Goal: Task Accomplishment & Management: Manage account settings

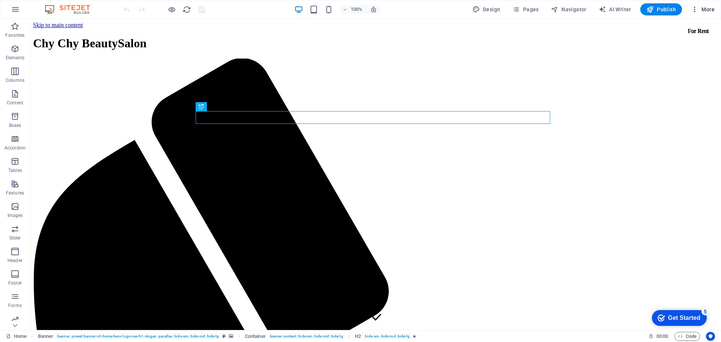
click at [706, 11] on span "More" at bounding box center [703, 10] width 24 height 8
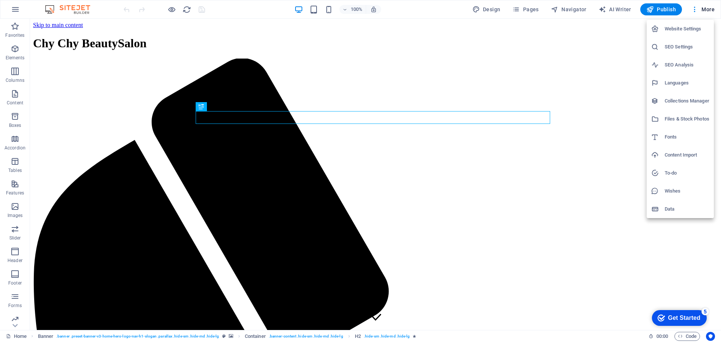
click at [573, 55] on div at bounding box center [360, 171] width 721 height 342
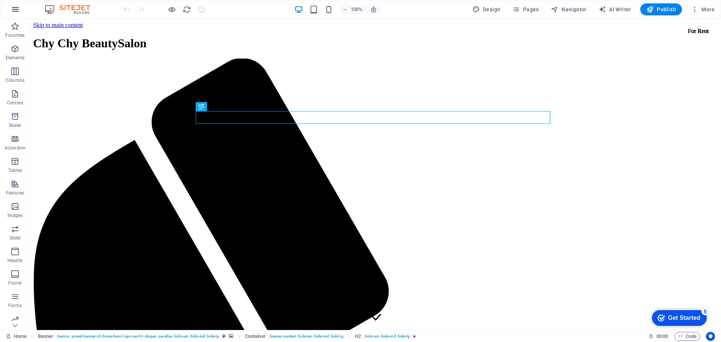
click at [14, 11] on icon "button" at bounding box center [15, 9] width 9 height 9
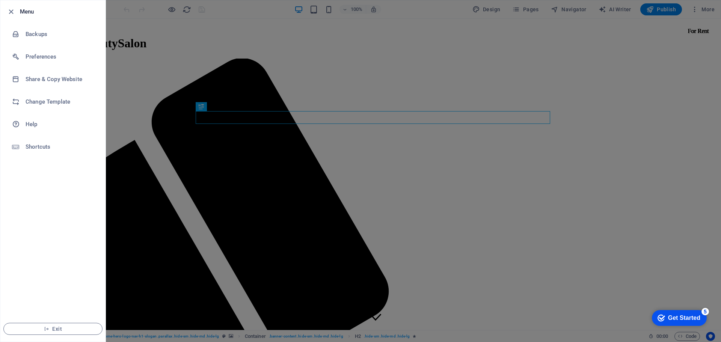
click at [151, 97] on div at bounding box center [360, 171] width 721 height 342
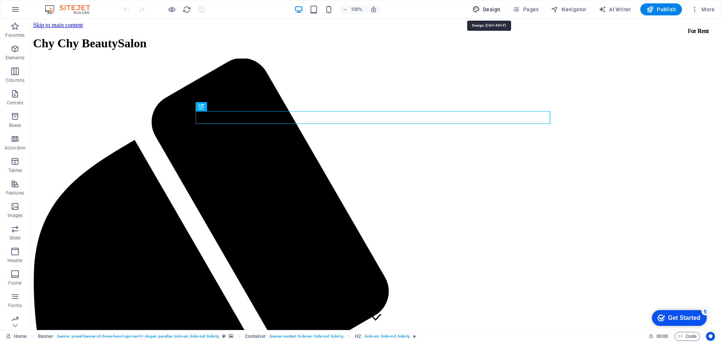
click at [490, 10] on span "Design" at bounding box center [486, 10] width 28 height 8
select select "px"
select select "200"
select select "px"
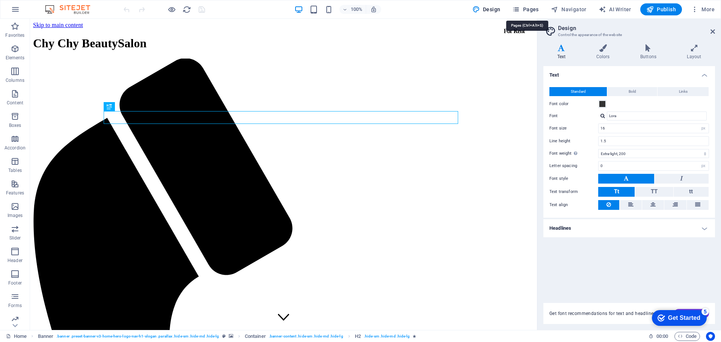
click at [532, 10] on span "Pages" at bounding box center [525, 10] width 26 height 8
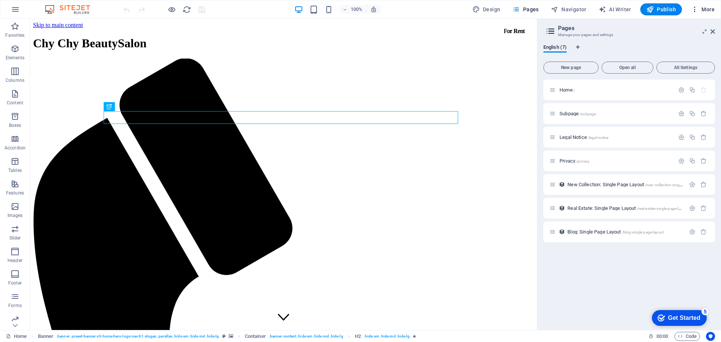
click at [709, 11] on span "More" at bounding box center [703, 10] width 24 height 8
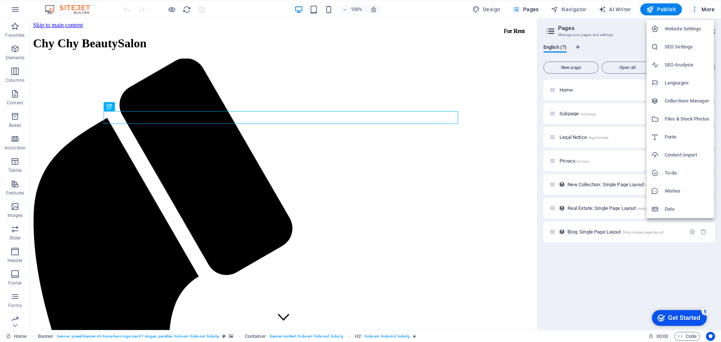
click at [691, 29] on h6 "Website Settings" at bounding box center [687, 28] width 45 height 9
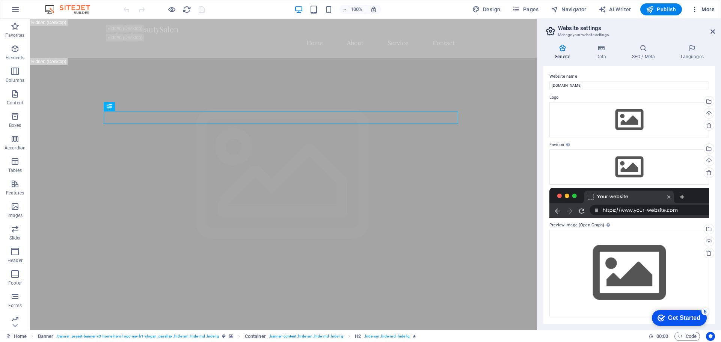
click at [707, 6] on span "More" at bounding box center [703, 10] width 24 height 8
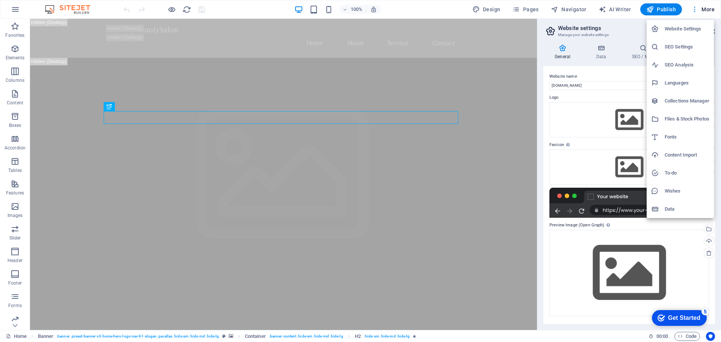
click at [707, 6] on div at bounding box center [360, 171] width 721 height 342
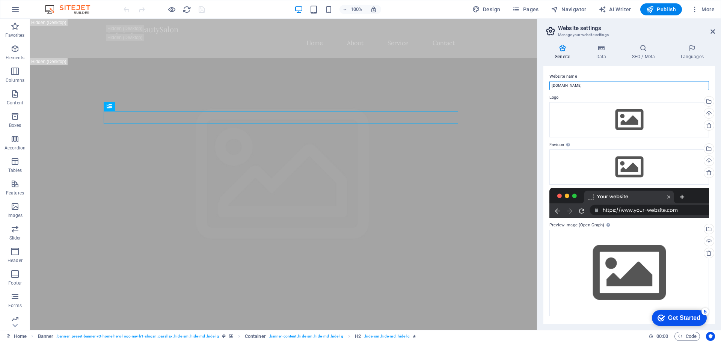
click at [627, 87] on input "dpdc310.dpdatacenter.com" at bounding box center [629, 85] width 160 height 9
drag, startPoint x: 618, startPoint y: 105, endPoint x: 517, endPoint y: 84, distance: 102.3
click at [587, 87] on input "dpdc310.dpdatacenter.com" at bounding box center [629, 85] width 160 height 9
click at [589, 86] on input "dpdc310.dpdatacenter.com" at bounding box center [629, 85] width 160 height 9
type input "chychybeautysalon.com"
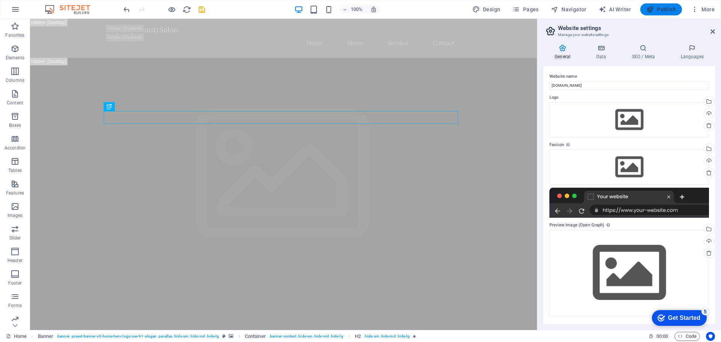
click at [667, 7] on span "Publish" at bounding box center [661, 10] width 30 height 8
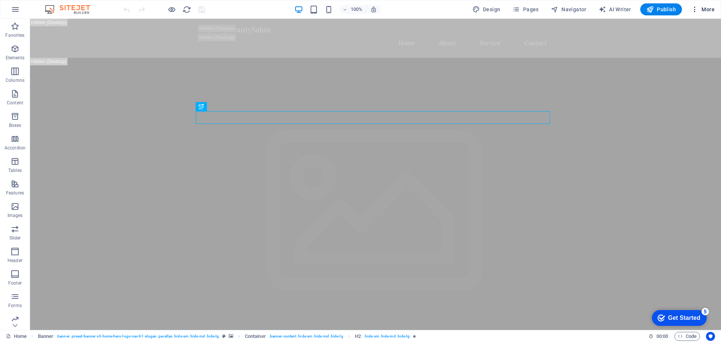
click at [703, 9] on span "More" at bounding box center [703, 10] width 24 height 8
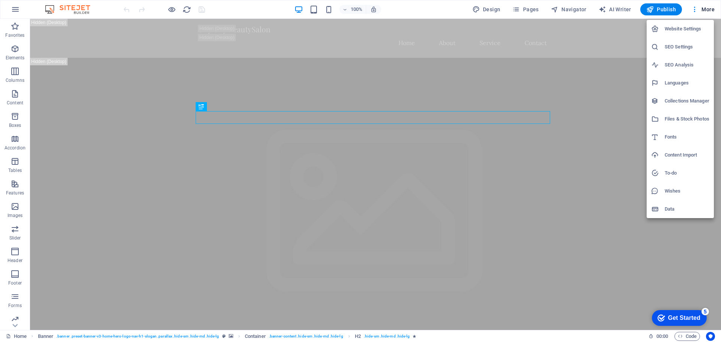
click at [689, 44] on h6 "SEO Settings" at bounding box center [687, 46] width 45 height 9
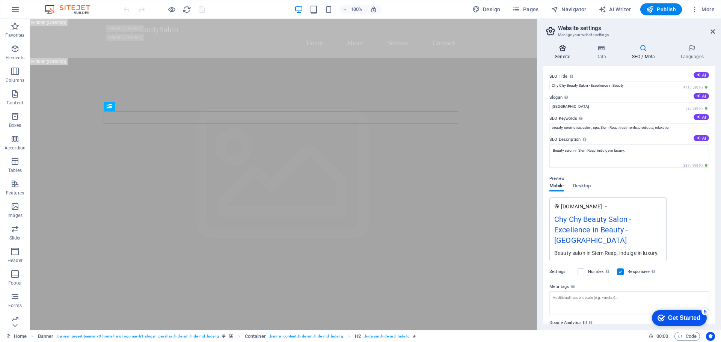
click at [561, 57] on h4 "General" at bounding box center [563, 52] width 41 height 16
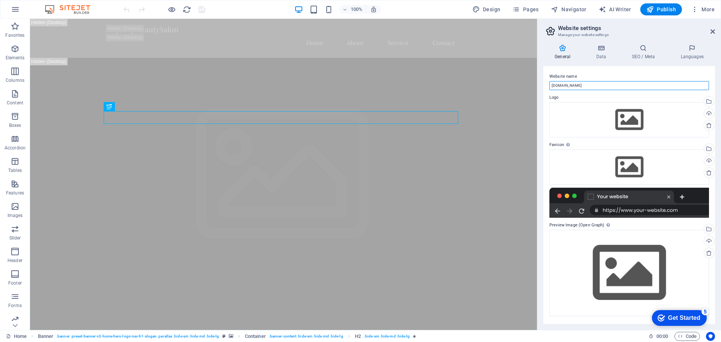
click at [582, 88] on input "chychybeautysalon.com" at bounding box center [629, 85] width 160 height 9
click at [596, 87] on input "chychybeautysalon.com" at bounding box center [629, 85] width 160 height 9
type input "chychybeautysalon.dpdc310.dpdatacenter.com"
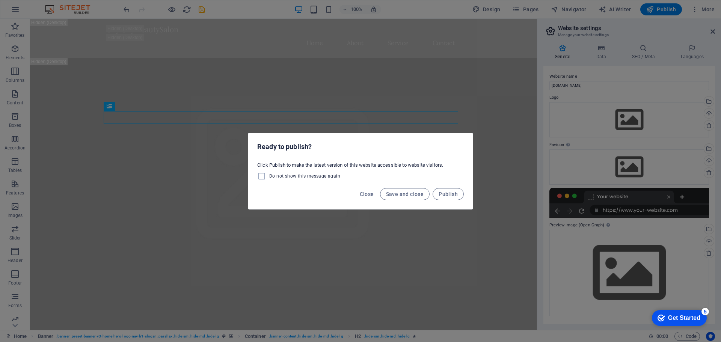
click at [453, 82] on div "Ready to publish? Click Publish to make the latest version of this website acce…" at bounding box center [360, 171] width 721 height 342
click at [367, 192] on span "Close" at bounding box center [367, 194] width 14 height 6
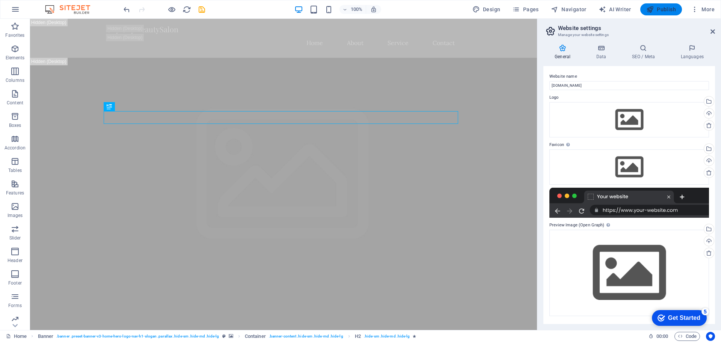
click at [655, 8] on span "Publish" at bounding box center [661, 10] width 30 height 8
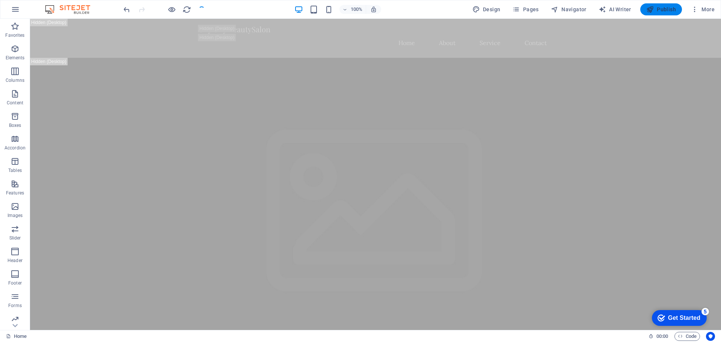
click at [667, 6] on span "Publish" at bounding box center [661, 10] width 30 height 8
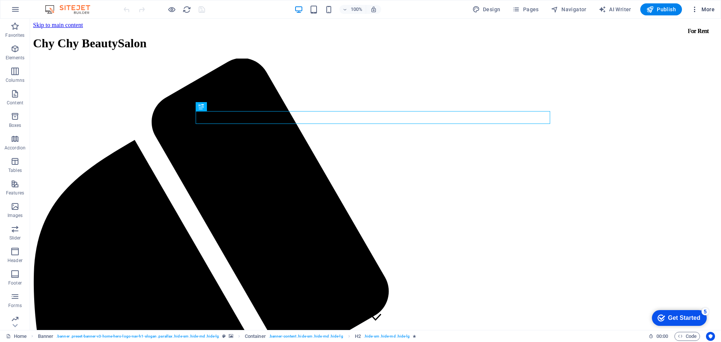
click at [701, 12] on span "More" at bounding box center [703, 10] width 24 height 8
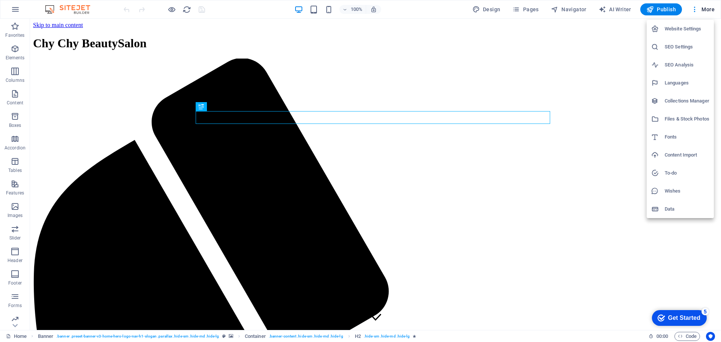
click at [680, 50] on h6 "SEO Settings" at bounding box center [687, 46] width 45 height 9
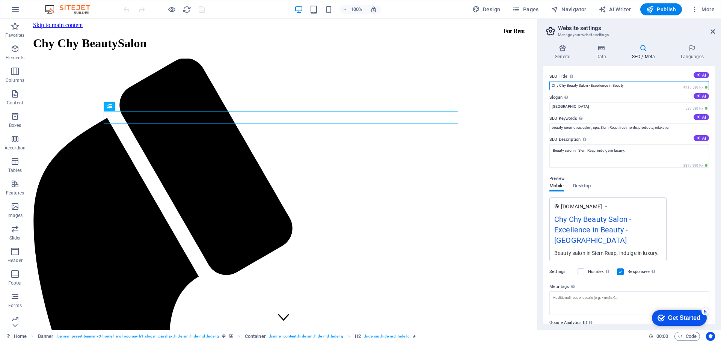
click at [603, 86] on input "Chy Chy Beauty Salon - Excellence in Beauty" at bounding box center [629, 85] width 160 height 9
drag, startPoint x: 589, startPoint y: 87, endPoint x: 657, endPoint y: 95, distance: 68.5
click at [655, 96] on div "SEO Title The title of your website - make it something that stands out in sear…" at bounding box center [629, 195] width 172 height 258
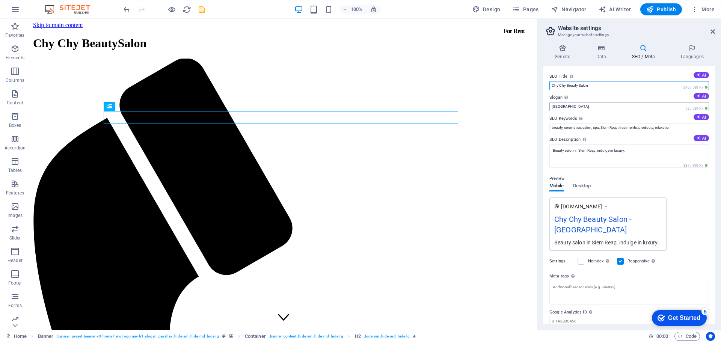
type input "Chy Chy Beauty Salon"
click at [569, 104] on input "Berlin" at bounding box center [629, 106] width 160 height 9
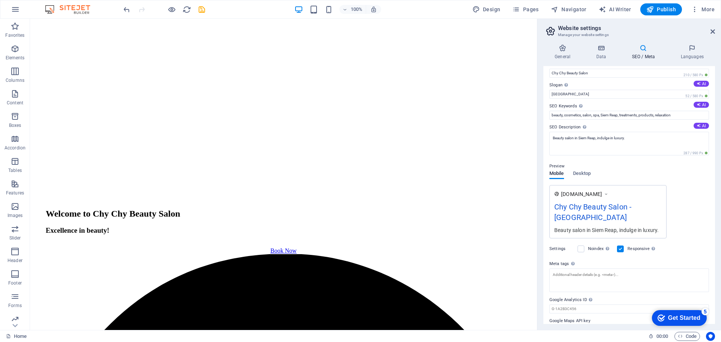
scroll to position [18, 0]
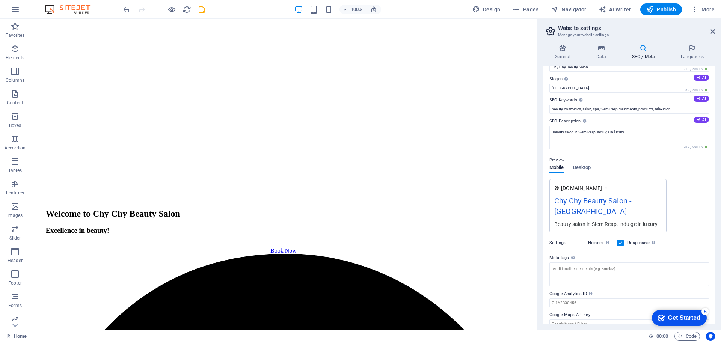
click at [609, 189] on icon at bounding box center [605, 188] width 5 height 8
click at [590, 168] on span "Desktop" at bounding box center [582, 168] width 18 height 11
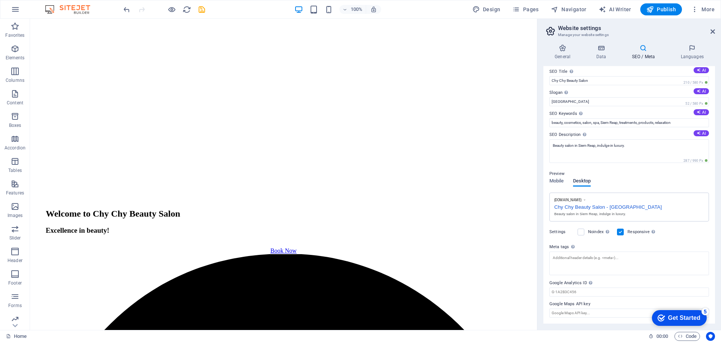
scroll to position [5, 0]
click at [561, 178] on span "Mobile" at bounding box center [556, 182] width 15 height 11
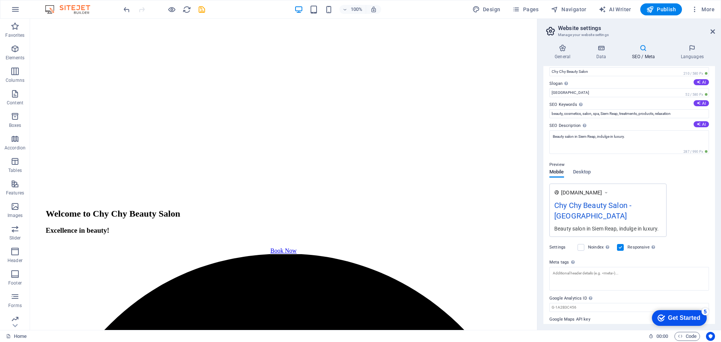
scroll to position [18, 0]
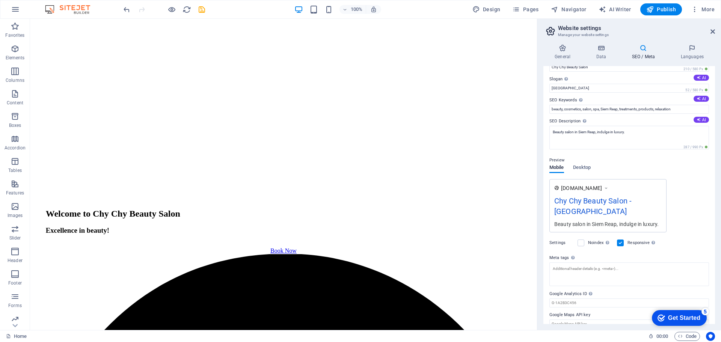
click at [609, 188] on icon at bounding box center [605, 188] width 5 height 8
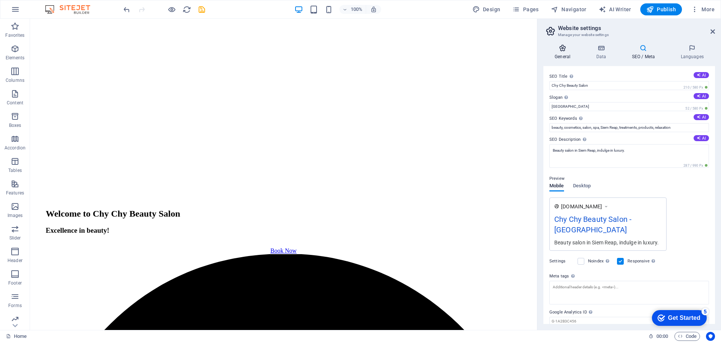
click at [564, 55] on h4 "General" at bounding box center [563, 52] width 41 height 16
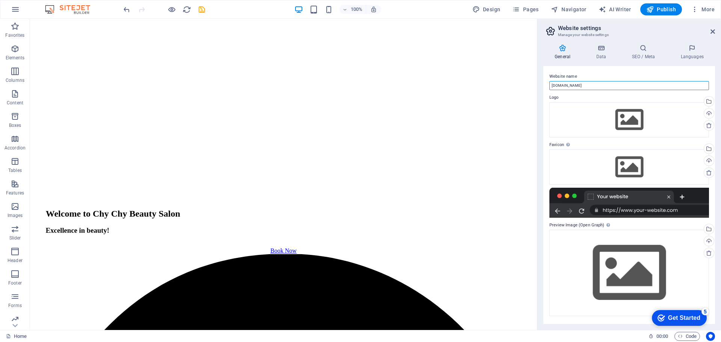
drag, startPoint x: 585, startPoint y: 88, endPoint x: 657, endPoint y: 88, distance: 72.5
click at [657, 88] on input "chychybeautysalon.dpdc310.dpdatacenter.com" at bounding box center [629, 85] width 160 height 9
type input "chychybeautysalon.com"
click at [647, 58] on h4 "SEO / Meta" at bounding box center [644, 52] width 49 height 16
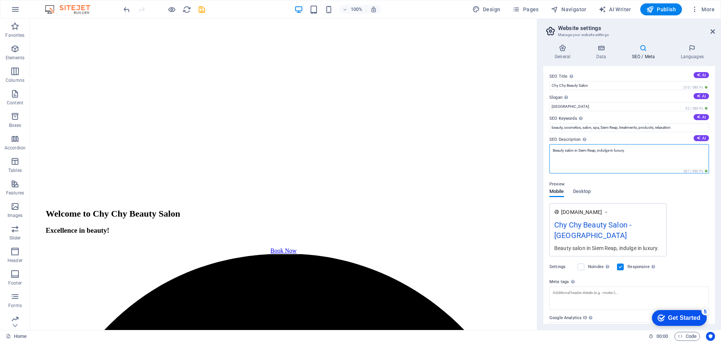
click at [605, 155] on textarea "Beauty salon in Siem Reap, indulge in luxury." at bounding box center [629, 158] width 160 height 29
drag, startPoint x: 631, startPoint y: 152, endPoint x: 551, endPoint y: 151, distance: 80.4
click at [551, 151] on textarea "Beauty salon in Siem Reap, indulge in luxury." at bounding box center [629, 158] width 160 height 29
click at [619, 170] on textarea "Beauty salon in Siem Reap, indulge in luxury." at bounding box center [629, 158] width 160 height 29
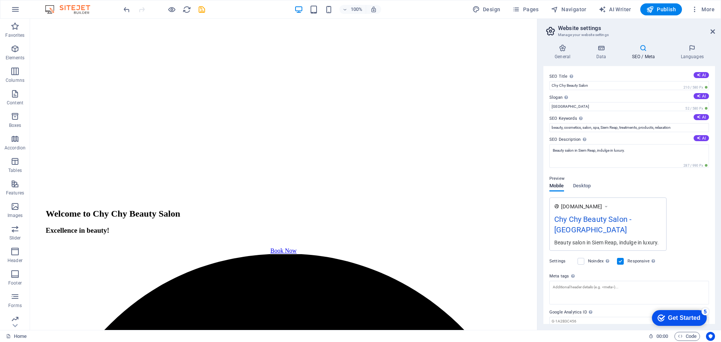
click at [688, 205] on div "www.example.com Chy Chy Beauty Salon - Berlin Beauty salon in Siem Reap, indulg…" at bounding box center [629, 224] width 160 height 53
click at [672, 11] on span "Publish" at bounding box center [661, 10] width 30 height 8
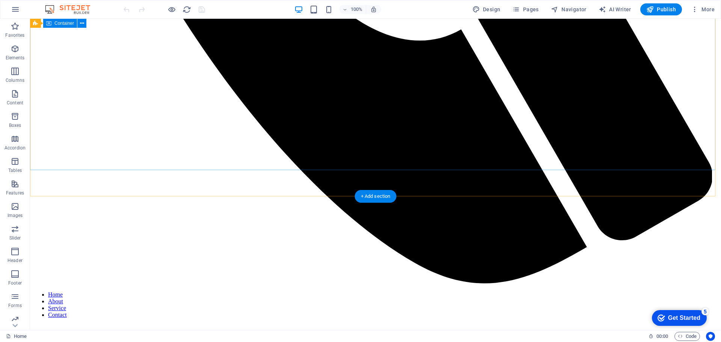
scroll to position [488, 0]
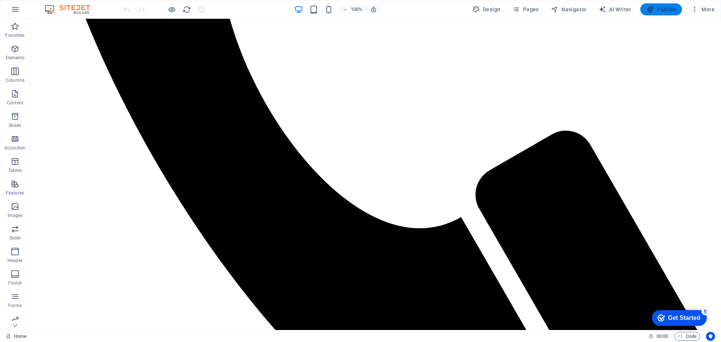
click at [672, 11] on span "Publish" at bounding box center [661, 10] width 30 height 8
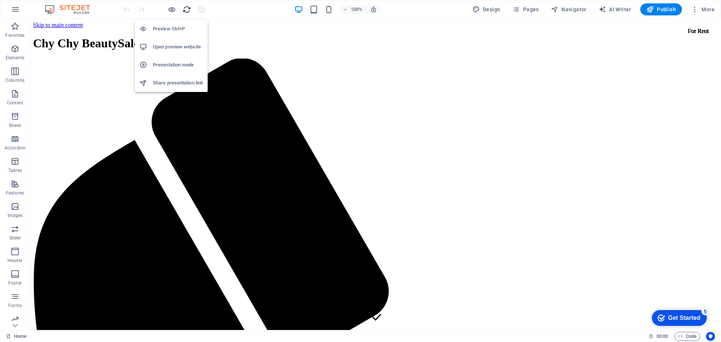
drag, startPoint x: 173, startPoint y: 9, endPoint x: 186, endPoint y: 14, distance: 13.4
click at [170, 2] on div "100% Design Pages Navigator AI Writer Publish More" at bounding box center [360, 9] width 720 height 18
click at [172, 12] on icon "button" at bounding box center [171, 9] width 9 height 9
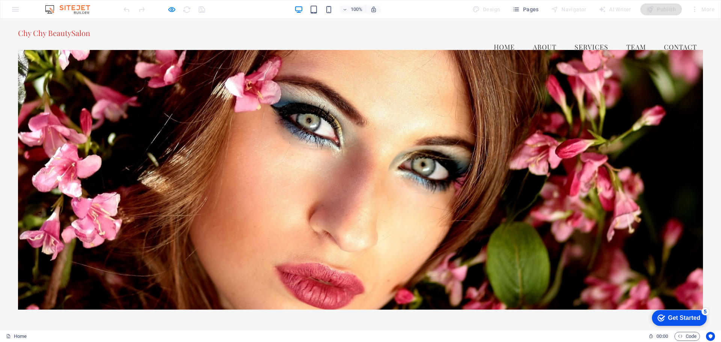
click at [707, 11] on div "More" at bounding box center [703, 9] width 30 height 12
drag, startPoint x: 695, startPoint y: 69, endPoint x: 689, endPoint y: 63, distance: 8.2
click at [694, 68] on div at bounding box center [360, 180] width 685 height 260
click at [51, 8] on img at bounding box center [71, 9] width 56 height 9
click at [16, 10] on div "100% Design Pages Navigator AI Writer Publish More" at bounding box center [360, 9] width 720 height 18
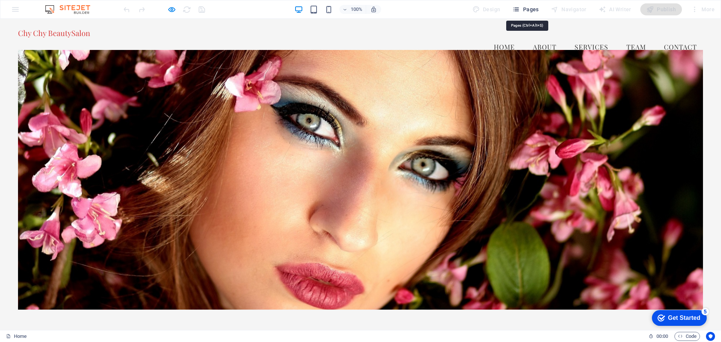
click at [527, 11] on span "Pages" at bounding box center [525, 10] width 26 height 8
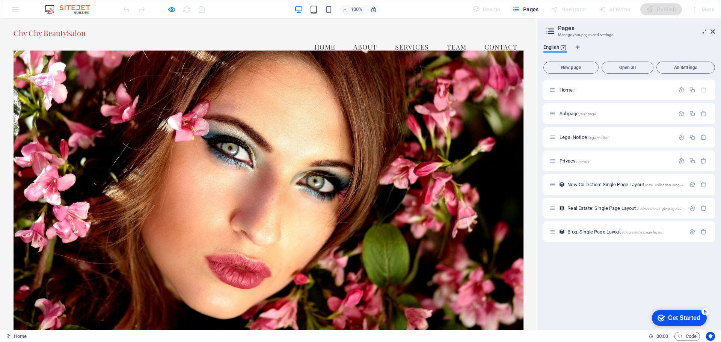
click at [552, 32] on icon at bounding box center [550, 31] width 11 height 11
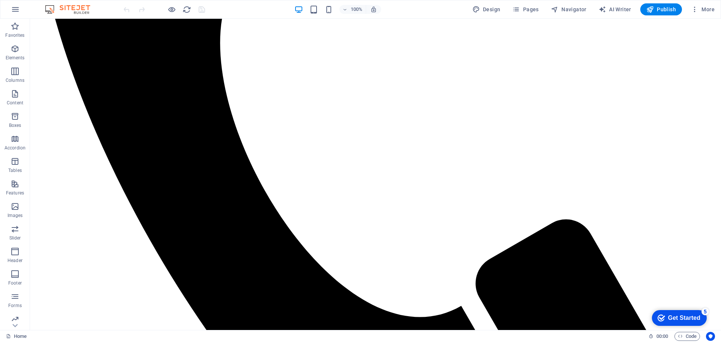
scroll to position [1915, 0]
